Goal: Task Accomplishment & Management: Complete application form

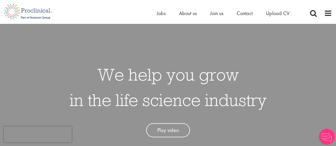
click at [143, 19] on div "Home Jobs About us Join us Contact Upload CV" at bounding box center [166, 10] width 332 height 20
click at [163, 15] on span "Jobs" at bounding box center [161, 13] width 9 height 7
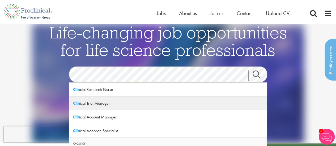
click at [106, 104] on div "Clin ical Trial Manager" at bounding box center [167, 104] width 197 height 14
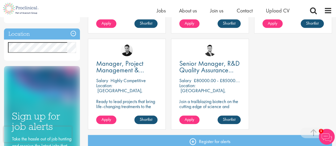
scroll to position [176, 0]
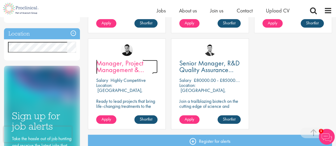
click at [123, 72] on span "Manager, Project Management & Operational Delivery" at bounding box center [124, 70] width 57 height 22
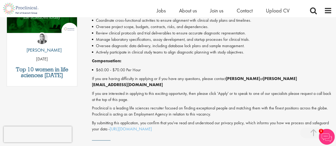
scroll to position [299, 0]
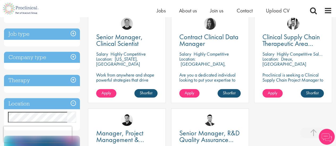
scroll to position [105, 0]
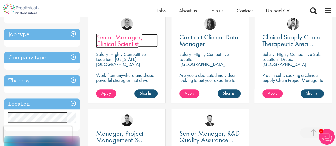
click at [116, 41] on span "Senior Manager, Clinical Scientist" at bounding box center [119, 41] width 46 height 16
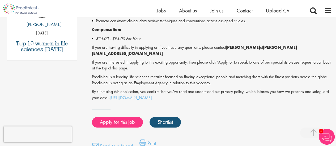
scroll to position [318, 0]
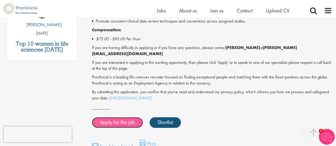
click at [121, 117] on link "Apply for this job" at bounding box center [117, 122] width 51 height 11
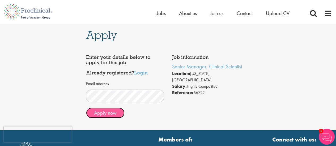
click at [108, 110] on button "Apply now" at bounding box center [105, 113] width 38 height 11
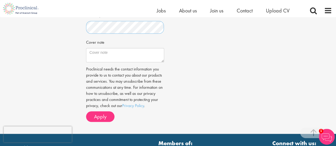
scroll to position [188, 0]
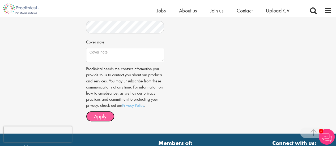
click at [103, 115] on span "Apply" at bounding box center [100, 116] width 12 height 7
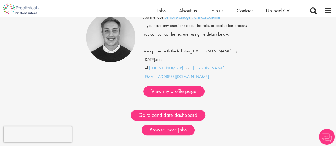
scroll to position [56, 0]
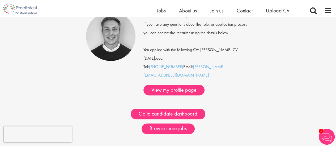
click at [178, 126] on div "Browse more jobs" at bounding box center [168, 131] width 172 height 25
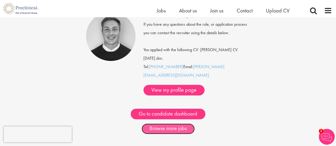
click at [177, 124] on link "Browse more jobs" at bounding box center [167, 129] width 53 height 11
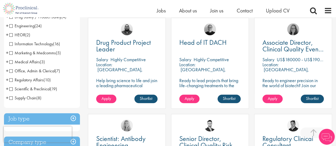
scroll to position [102, 0]
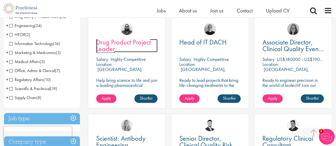
click at [129, 45] on span "Drug Product Project Leader" at bounding box center [123, 46] width 55 height 16
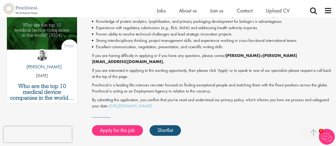
scroll to position [283, 0]
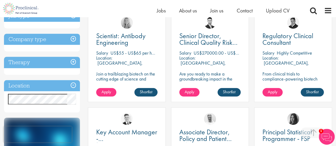
scroll to position [205, 0]
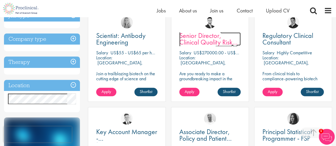
click at [208, 41] on span "Senior Director, Clinical Quality Risk Management" at bounding box center [208, 42] width 58 height 22
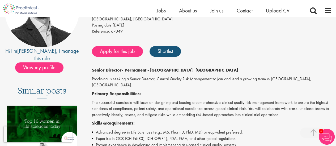
scroll to position [85, 0]
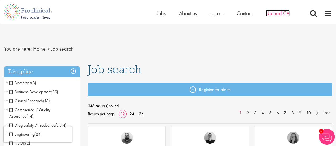
click at [274, 14] on span "Upload CV" at bounding box center [278, 13] width 24 height 7
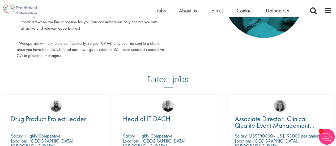
scroll to position [310, 0]
